Goal: Check status: Check status

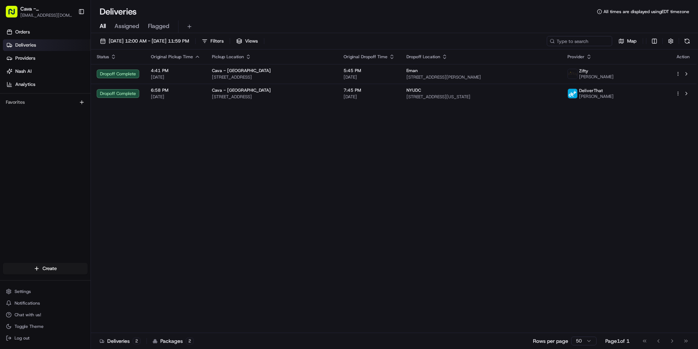
click at [167, 35] on div "[DATE] 12:00 AM - [DATE] 11:59 PM Filters Views Map Status Original Pickup Time…" at bounding box center [394, 191] width 607 height 317
drag, startPoint x: 167, startPoint y: 36, endPoint x: 167, endPoint y: 40, distance: 4.7
click at [167, 38] on div "[DATE] 12:00 AM - [DATE] 11:59 PM Filters Views Map Status Original Pickup Time…" at bounding box center [394, 191] width 607 height 317
click at [167, 40] on span "[DATE] 12:00 AM - [DATE] 11:59 PM" at bounding box center [149, 41] width 80 height 7
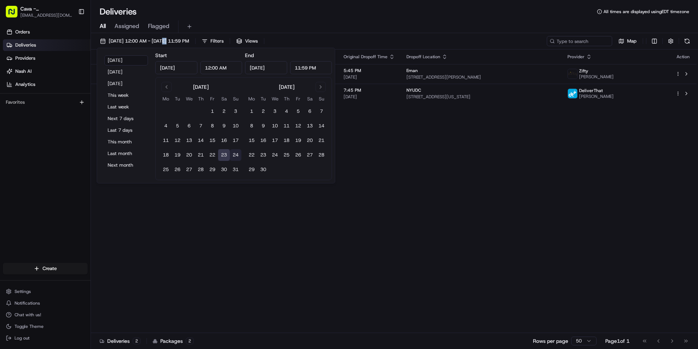
click at [231, 154] on button "24" at bounding box center [236, 155] width 12 height 12
type input "[DATE]"
click at [232, 154] on button "24" at bounding box center [236, 155] width 12 height 12
click at [297, 14] on div "Deliveries All times are displayed using EDT timezone" at bounding box center [394, 12] width 607 height 12
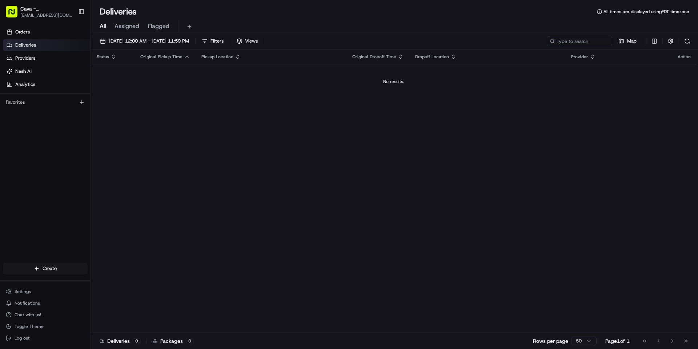
click at [123, 28] on span "Assigned" at bounding box center [127, 26] width 25 height 9
click at [160, 27] on span "Flagged" at bounding box center [158, 26] width 21 height 9
click at [106, 27] on span "All" at bounding box center [103, 26] width 6 height 9
click at [25, 41] on link "Deliveries" at bounding box center [47, 45] width 88 height 12
